Goal: Navigation & Orientation: Find specific page/section

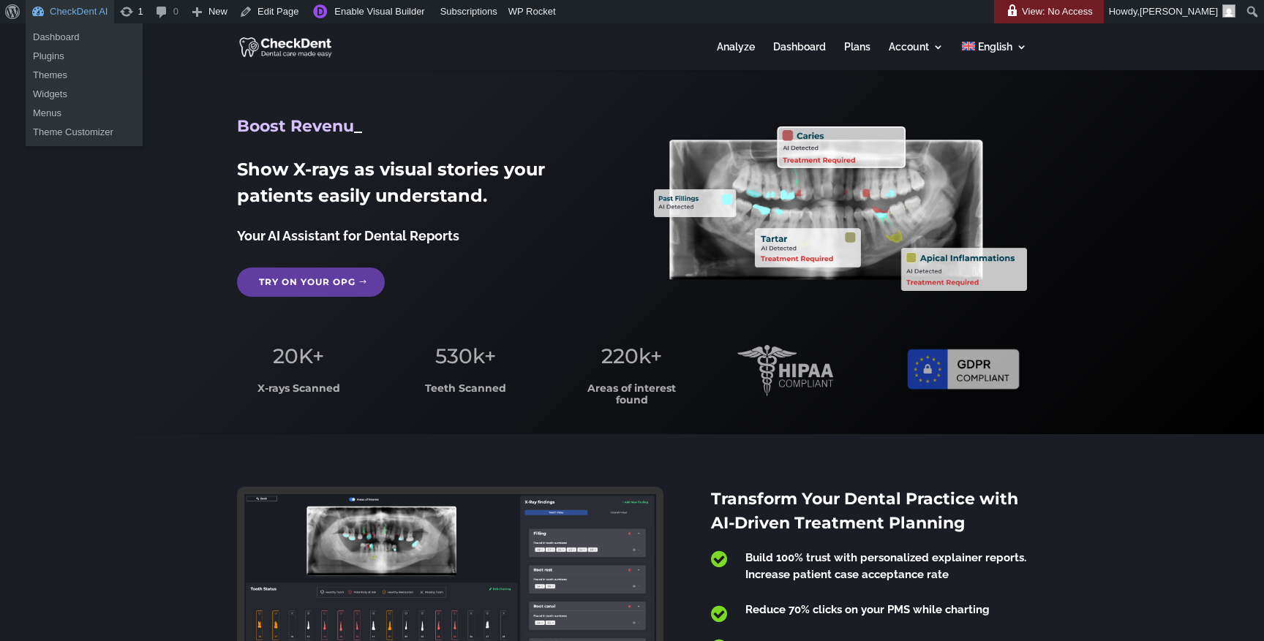
click at [82, 11] on link "CheckDent AI" at bounding box center [70, 11] width 89 height 23
click at [89, 15] on link "CheckDent AI" at bounding box center [70, 11] width 89 height 23
